Goal: Information Seeking & Learning: Learn about a topic

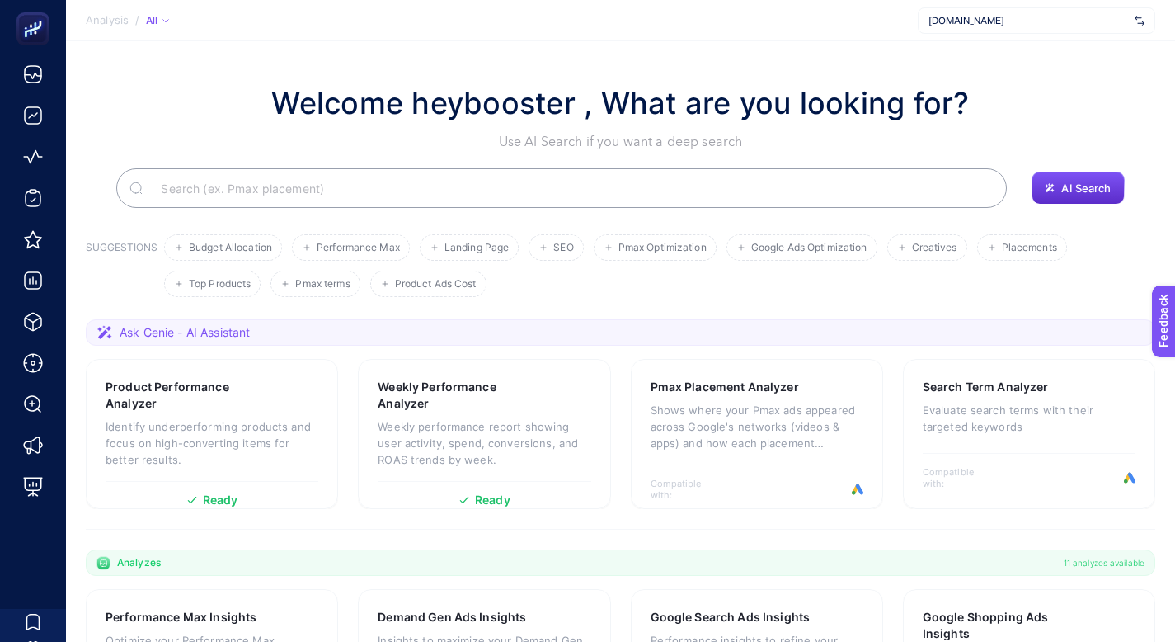
click at [1018, 26] on span "[DOMAIN_NAME]" at bounding box center [1029, 20] width 200 height 13
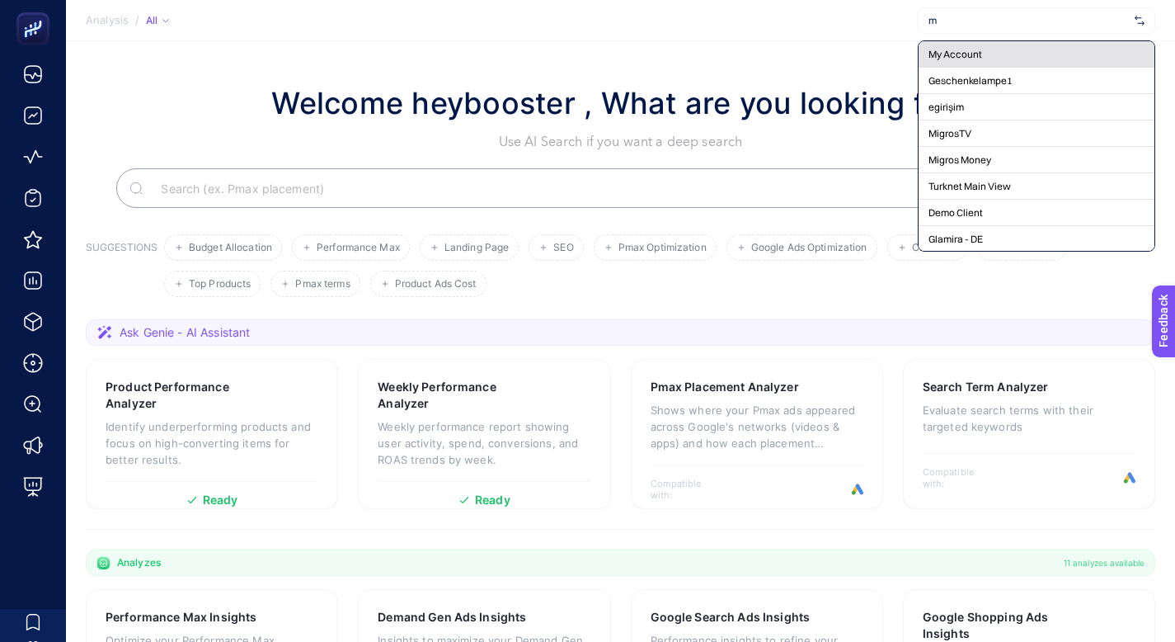
type input "m"
click at [988, 51] on div "My Account" at bounding box center [1037, 54] width 236 height 26
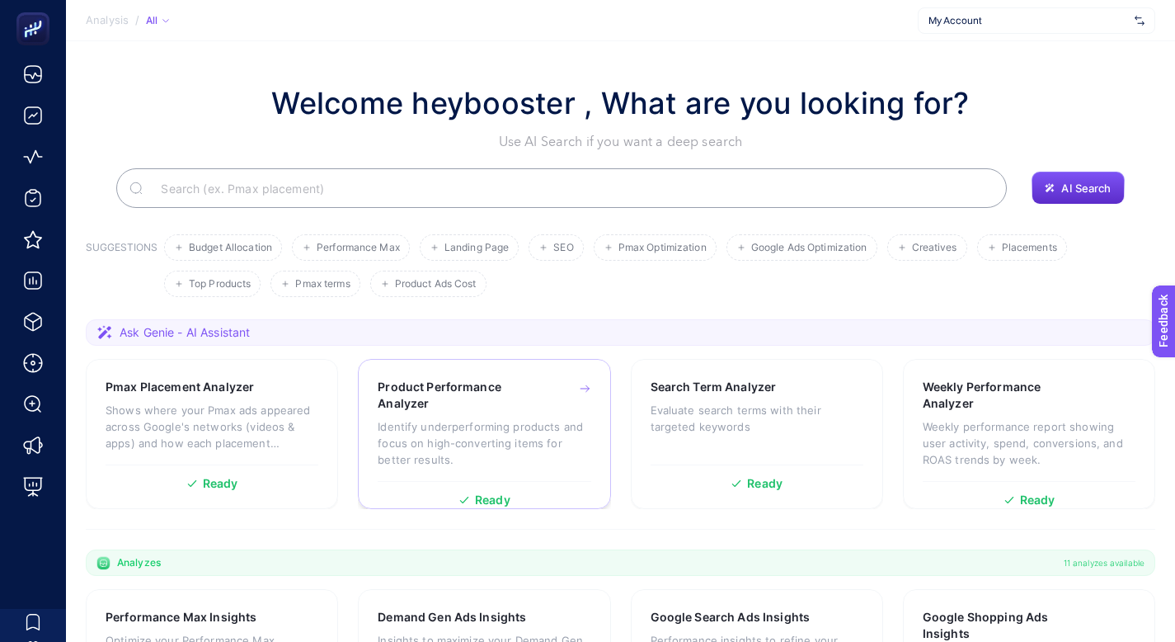
click at [510, 398] on h3 "Product Performance Analyzer" at bounding box center [459, 395] width 162 height 33
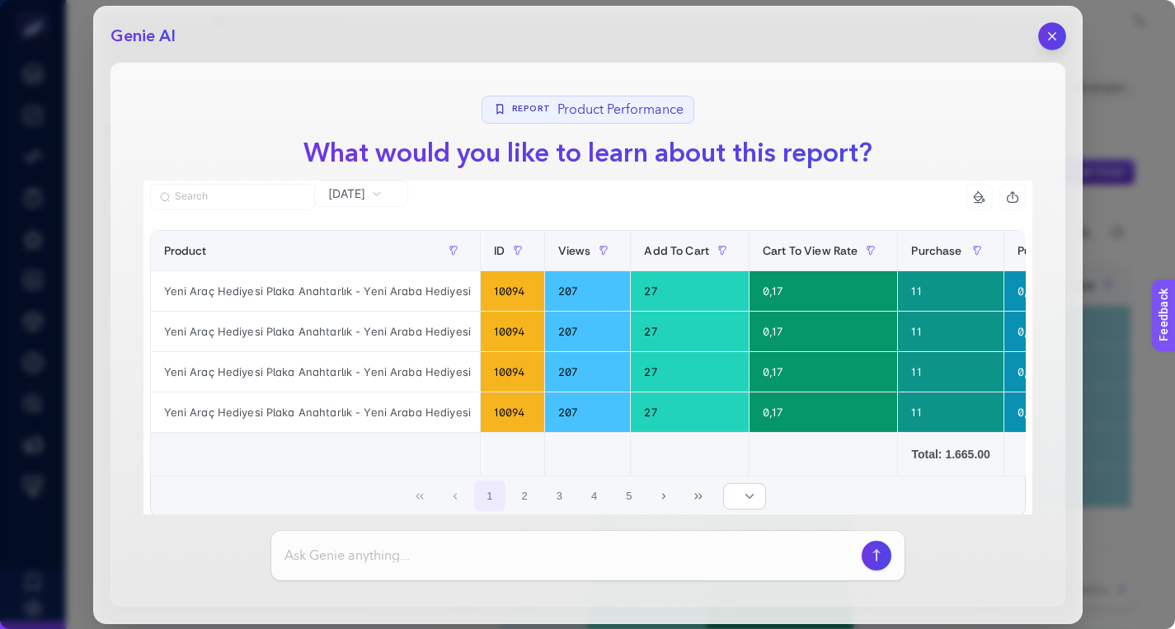
click at [1052, 40] on icon "button" at bounding box center [1052, 36] width 14 height 14
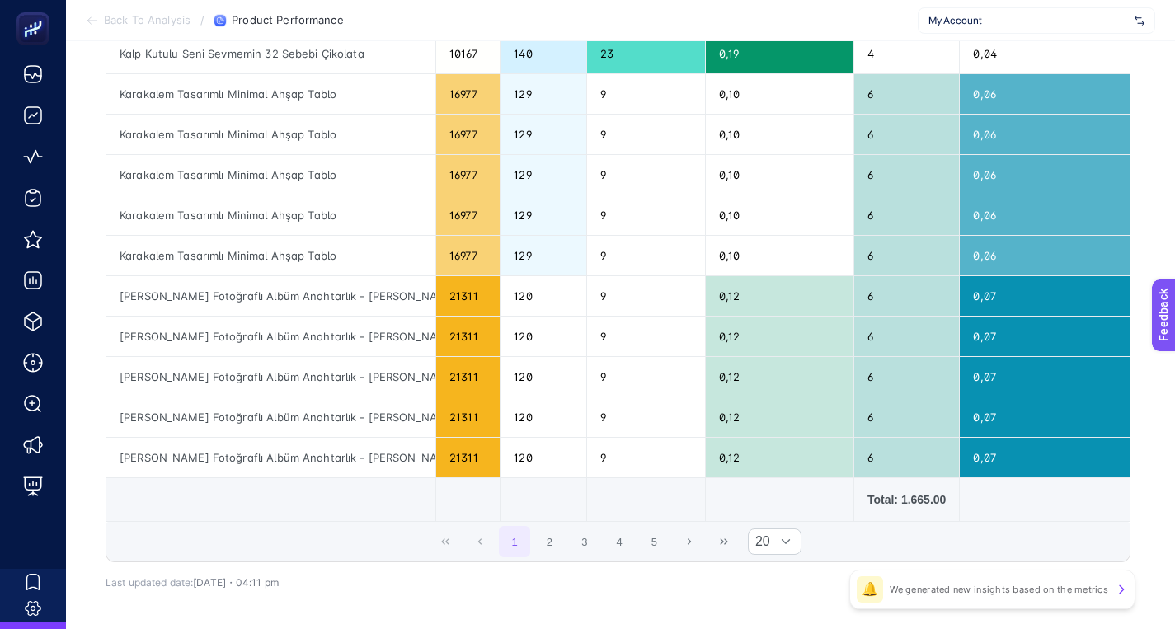
scroll to position [713, 0]
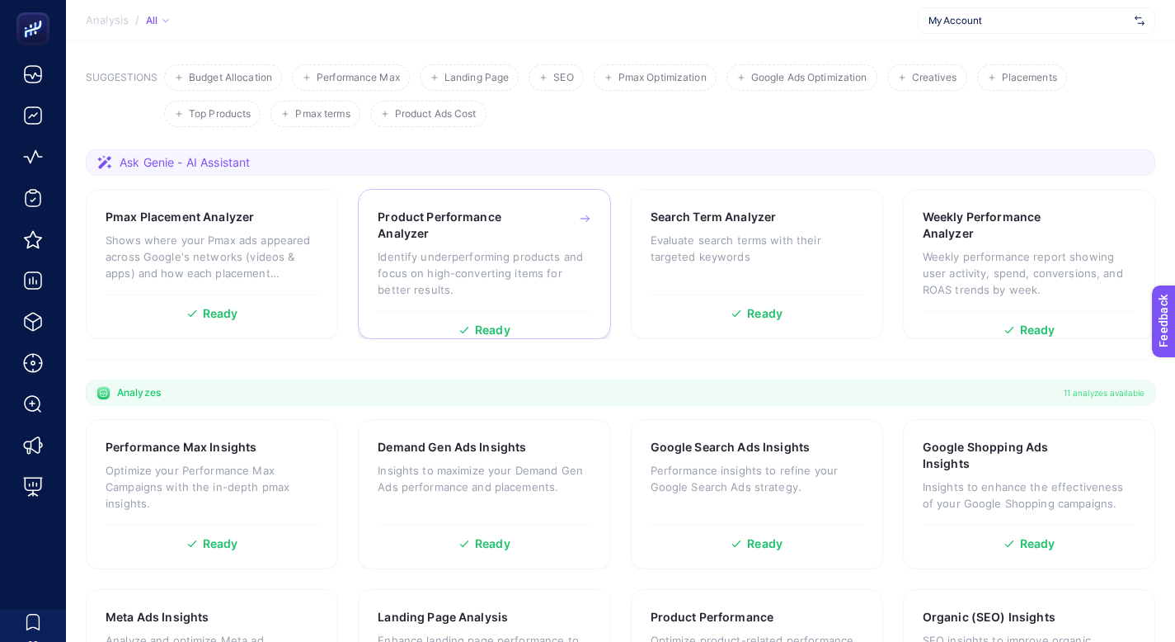
scroll to position [171, 0]
click at [550, 435] on div "Demand Gen Ads Insights Insights to maximize your Demand Gen Ads performance an…" at bounding box center [484, 493] width 252 height 150
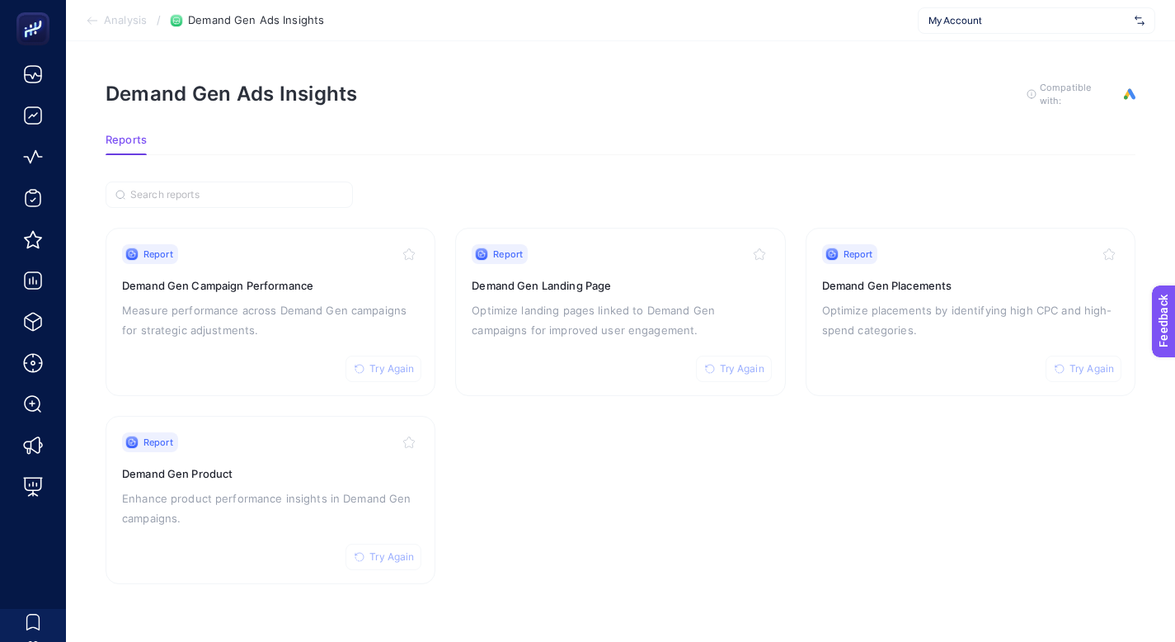
scroll to position [12, 0]
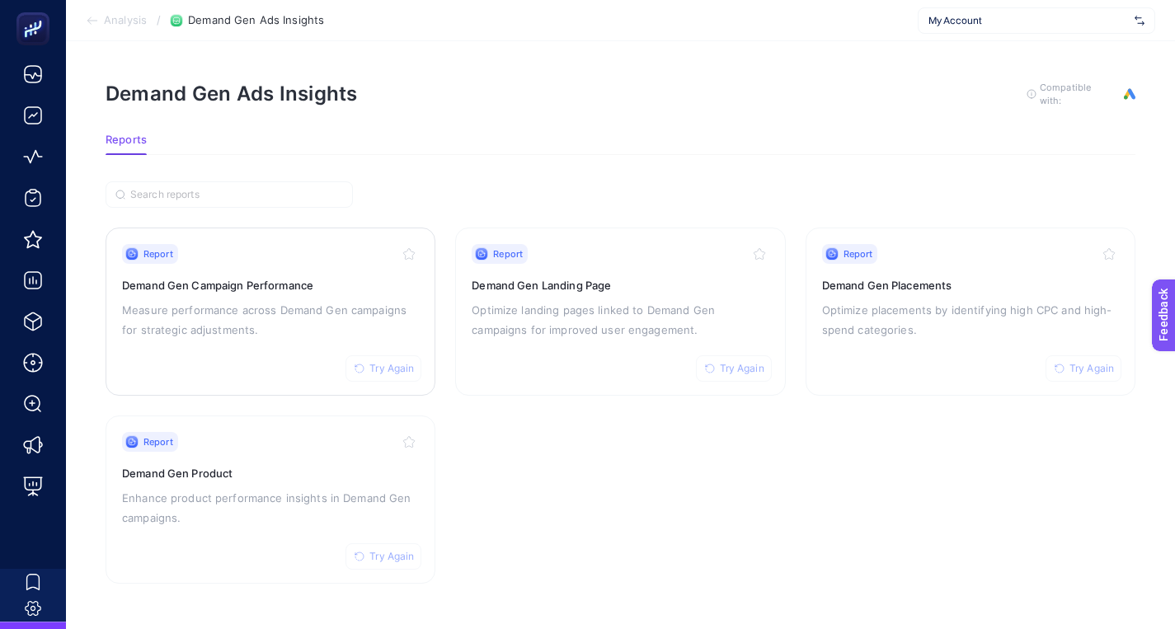
click at [361, 300] on p "Measure performance across Demand Gen campaigns for strategic adjustments." at bounding box center [270, 320] width 297 height 40
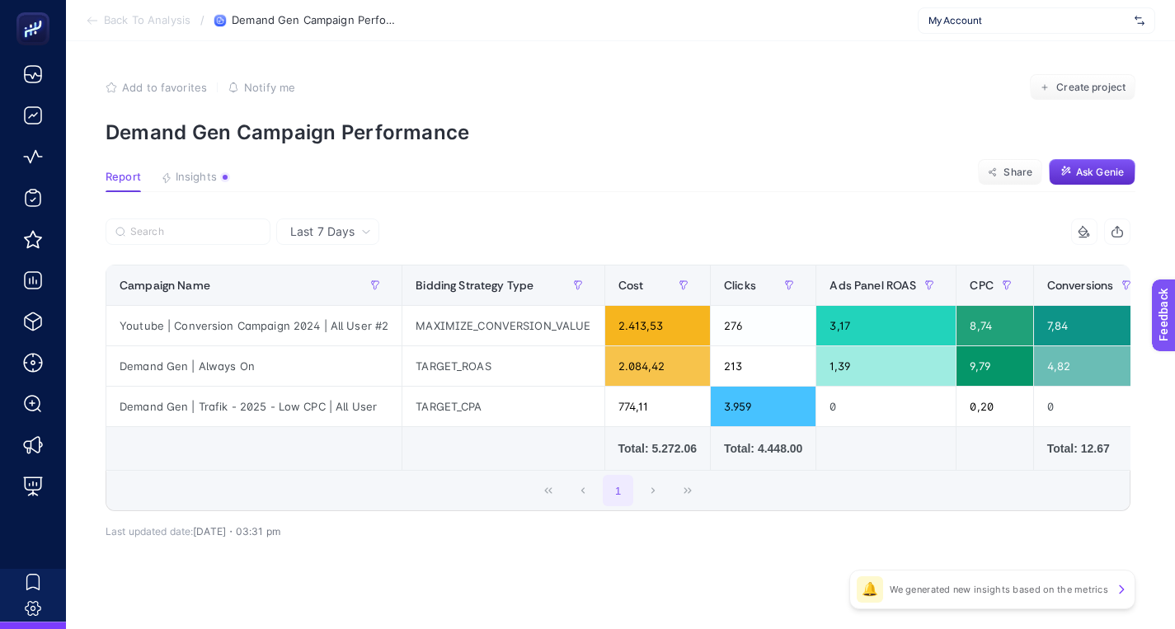
scroll to position [12, 0]
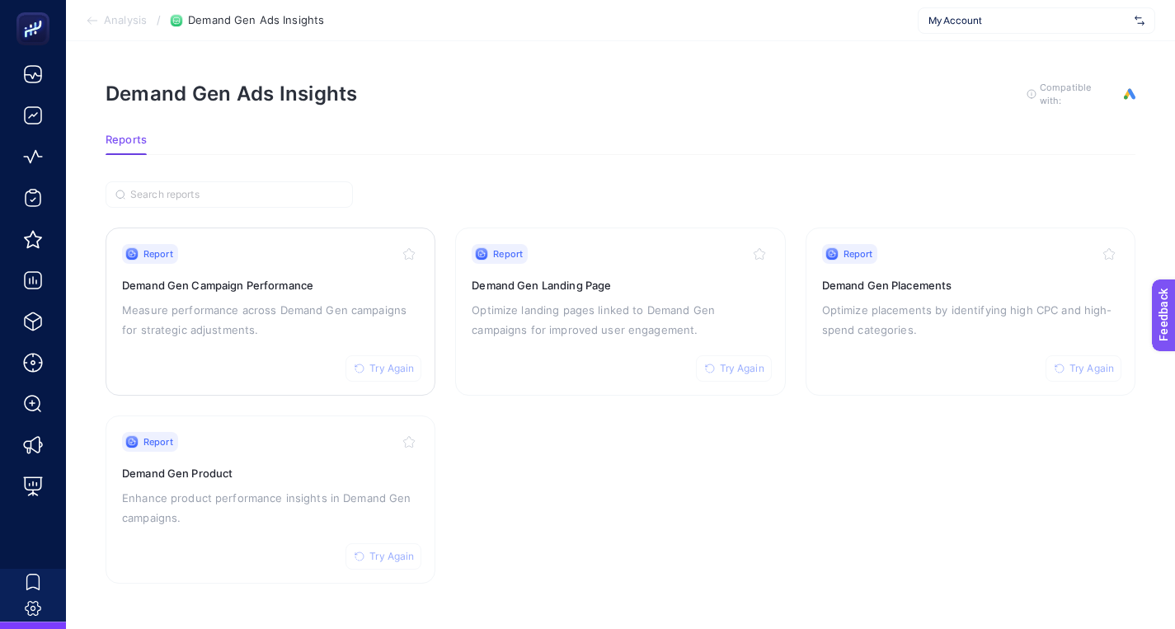
click at [389, 362] on span "Try Again" at bounding box center [391, 368] width 45 height 13
click at [741, 362] on span "Try Again" at bounding box center [742, 368] width 45 height 13
click at [1085, 362] on span "Try Again" at bounding box center [1092, 368] width 45 height 13
click at [402, 550] on span "Try Again" at bounding box center [391, 556] width 45 height 13
click at [125, 17] on span "Analysis" at bounding box center [125, 20] width 43 height 13
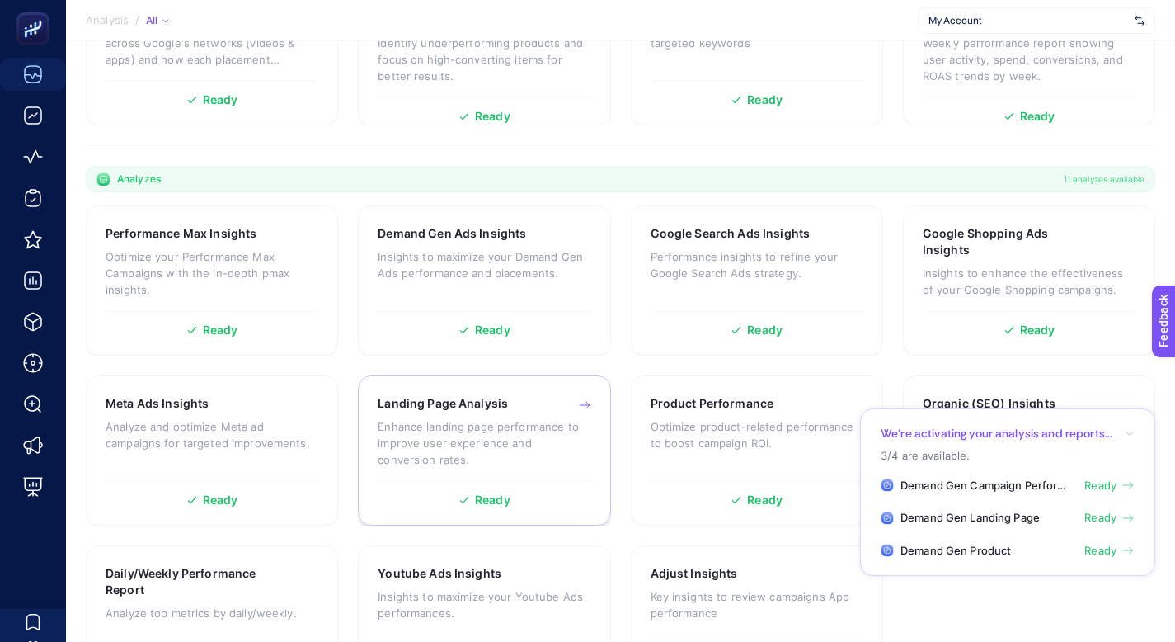
click at [482, 422] on p "Enhance landing page performance to improve user experience and conversion rate…" at bounding box center [484, 442] width 213 height 49
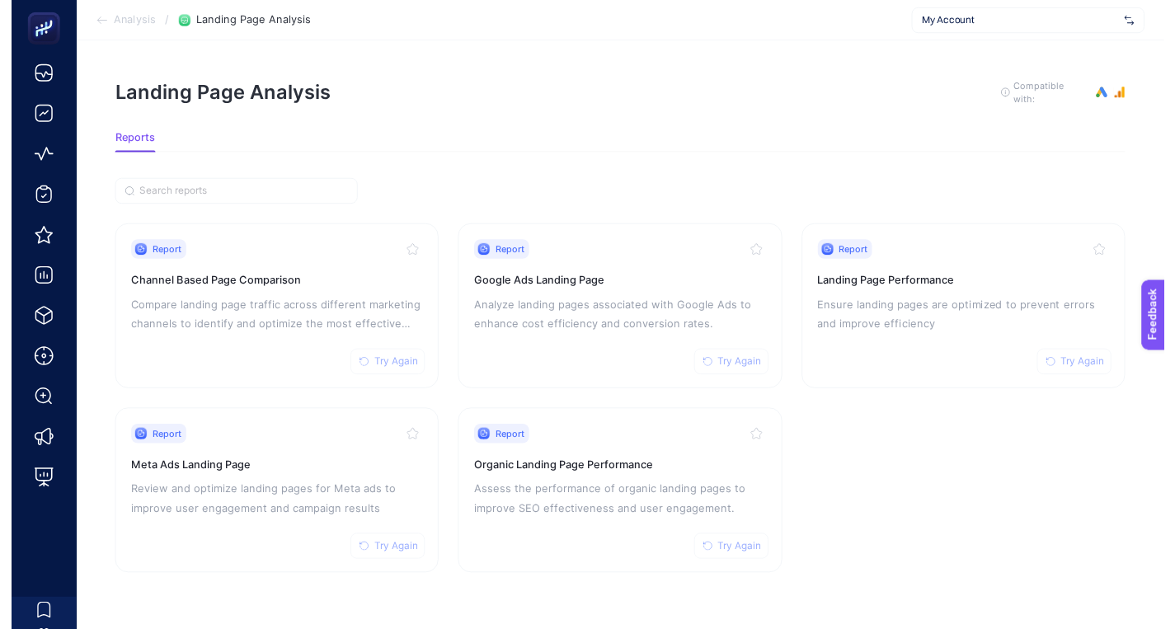
scroll to position [12, 0]
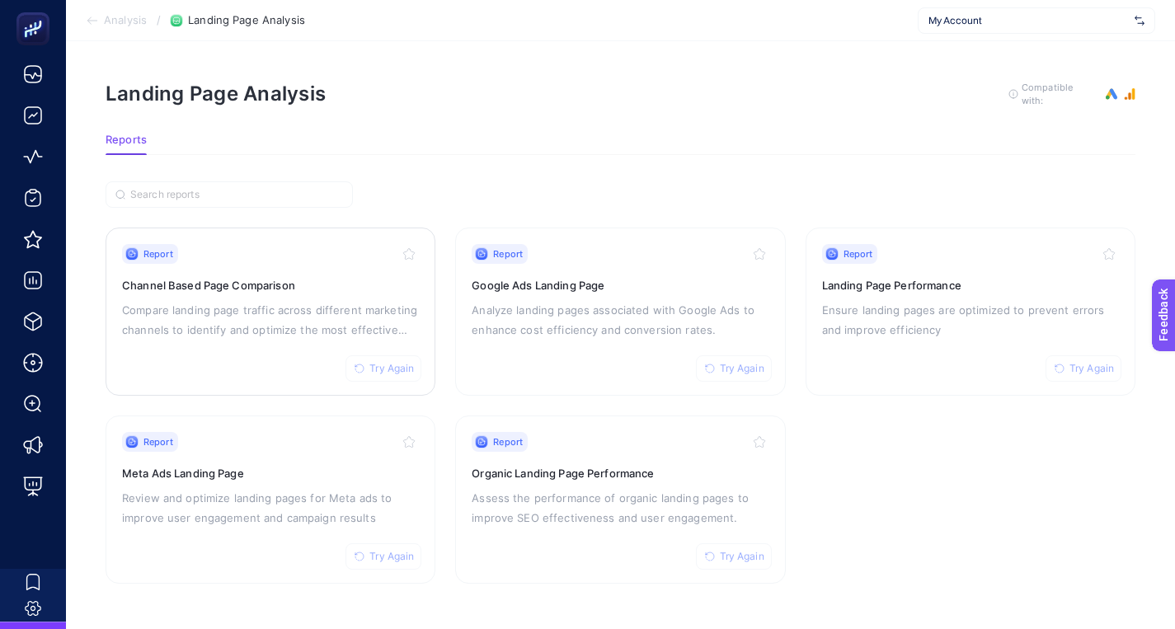
click at [388, 362] on span "Try Again" at bounding box center [391, 368] width 45 height 13
click at [752, 362] on span "Try Again" at bounding box center [742, 368] width 45 height 13
click at [1078, 362] on span "Try Again" at bounding box center [1092, 368] width 45 height 13
click at [748, 550] on span "Try Again" at bounding box center [742, 556] width 45 height 13
click at [407, 550] on span "Try Again" at bounding box center [391, 556] width 45 height 13
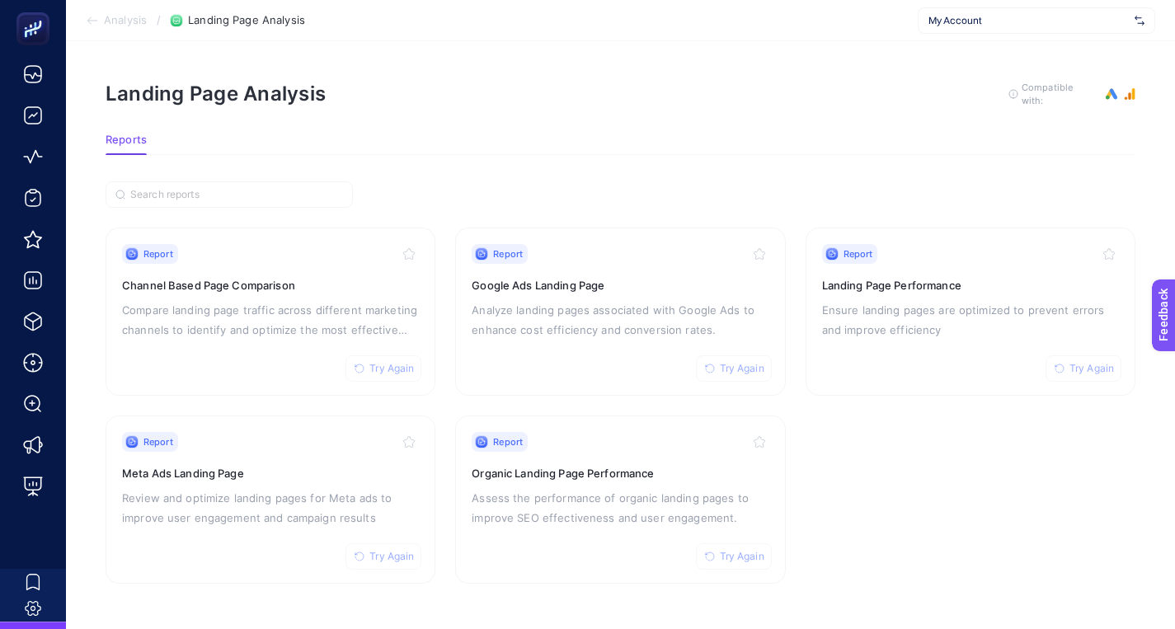
click at [134, 22] on span "Analysis" at bounding box center [125, 20] width 43 height 13
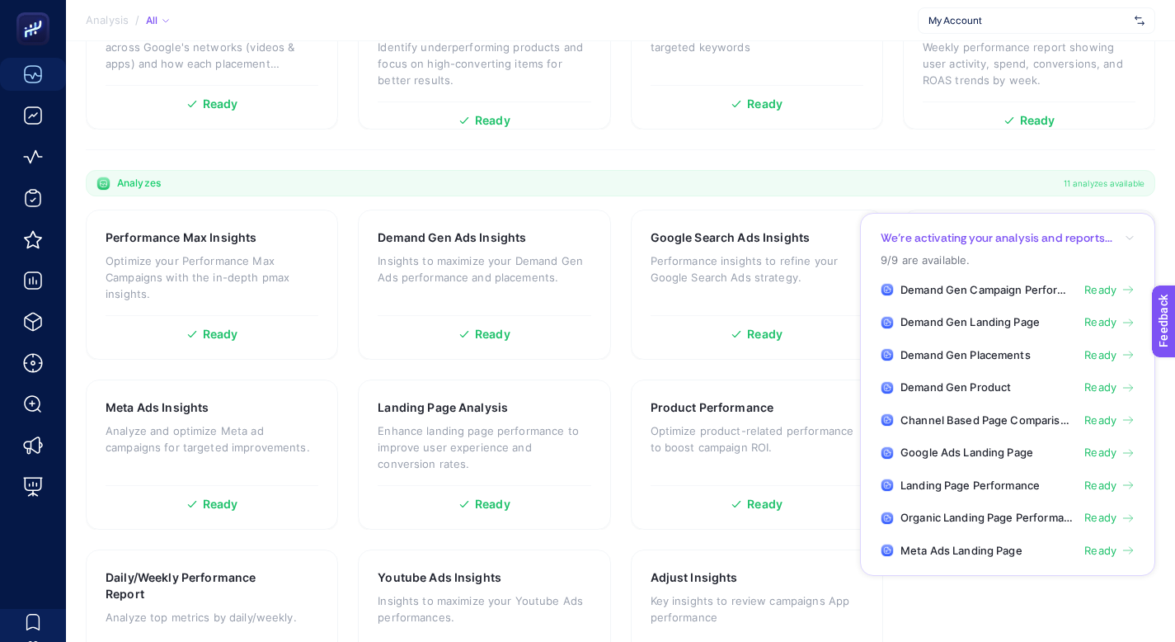
scroll to position [383, 0]
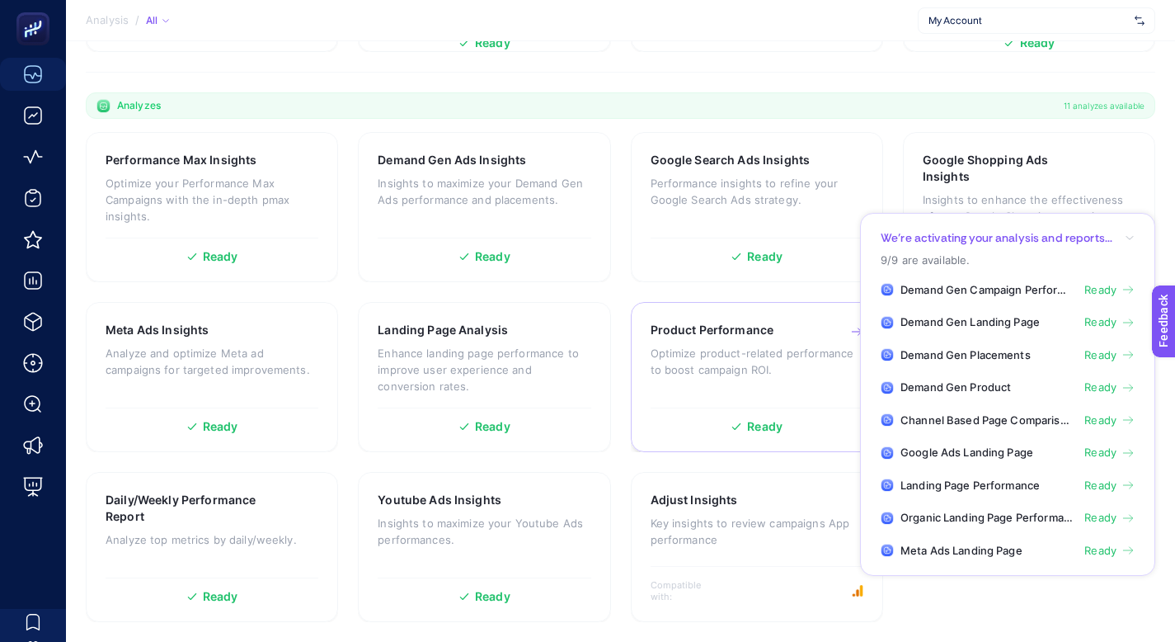
click at [687, 351] on p "Optimize product-related performance to boost campaign ROI." at bounding box center [757, 361] width 213 height 33
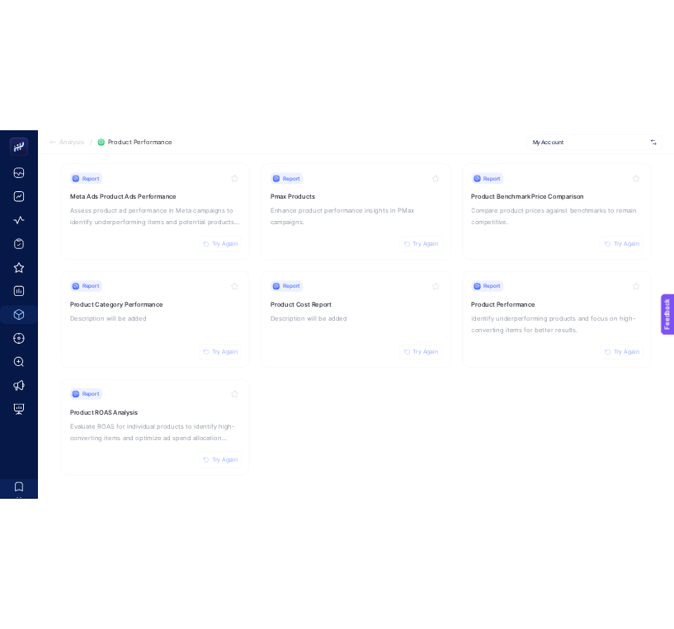
scroll to position [180, 0]
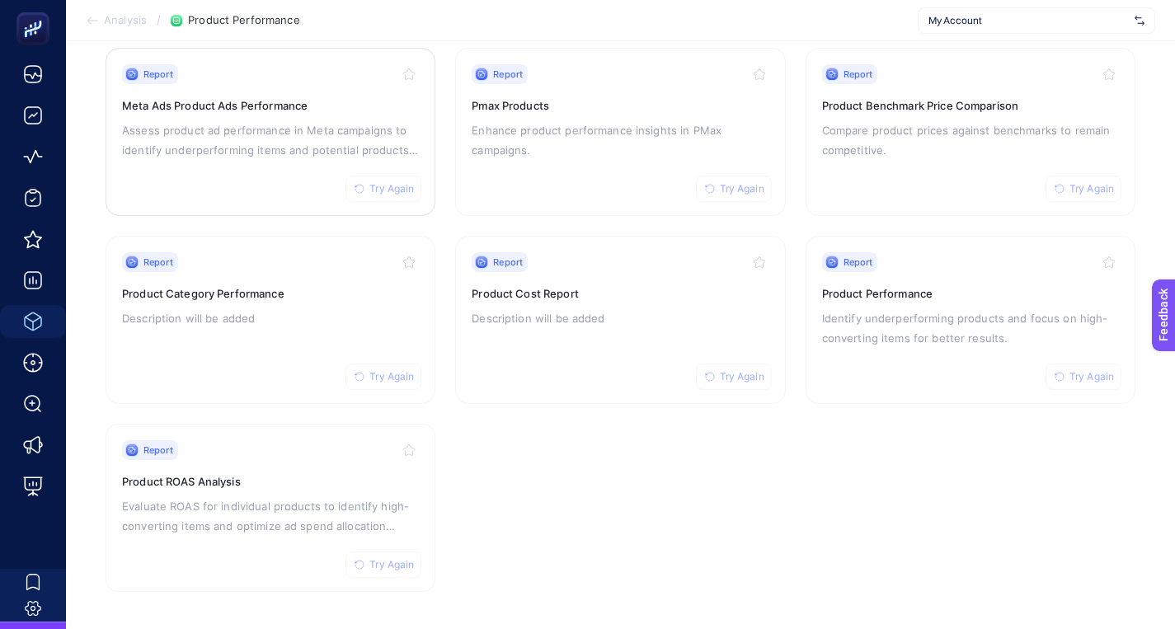
click at [379, 190] on span "Try Again" at bounding box center [391, 188] width 45 height 13
click at [394, 558] on span "Try Again" at bounding box center [391, 564] width 45 height 13
click at [413, 370] on span "Try Again" at bounding box center [391, 376] width 45 height 13
click at [746, 370] on span "Try Again" at bounding box center [742, 376] width 45 height 13
click at [1072, 370] on span "Try Again" at bounding box center [1092, 376] width 45 height 13
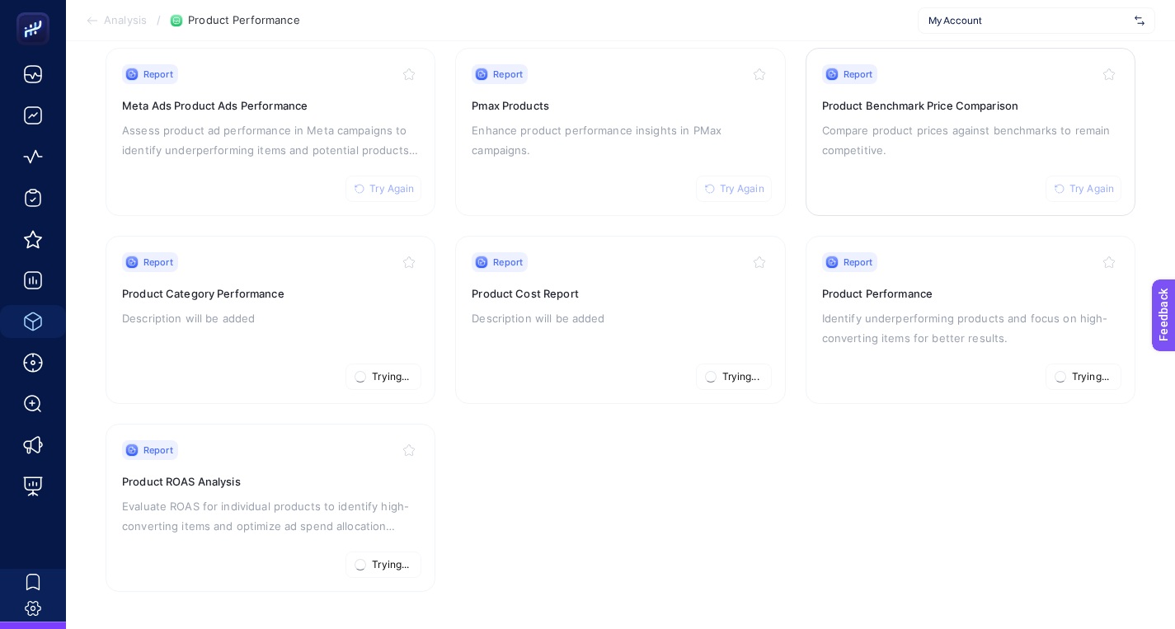
click at [1093, 185] on span "Try Again" at bounding box center [1092, 188] width 45 height 13
click at [754, 182] on span "Try Again" at bounding box center [742, 188] width 45 height 13
click at [389, 191] on span "Try Again" at bounding box center [391, 188] width 45 height 13
